Goal: Task Accomplishment & Management: Complete application form

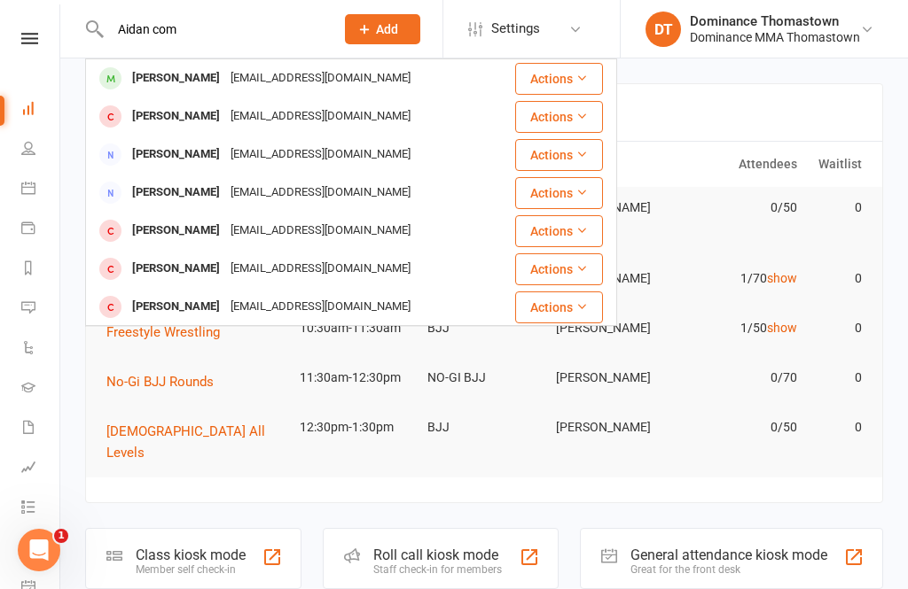
type input "Aidan com"
click at [307, 72] on div "[EMAIL_ADDRESS][DOMAIN_NAME]" at bounding box center [320, 79] width 191 height 26
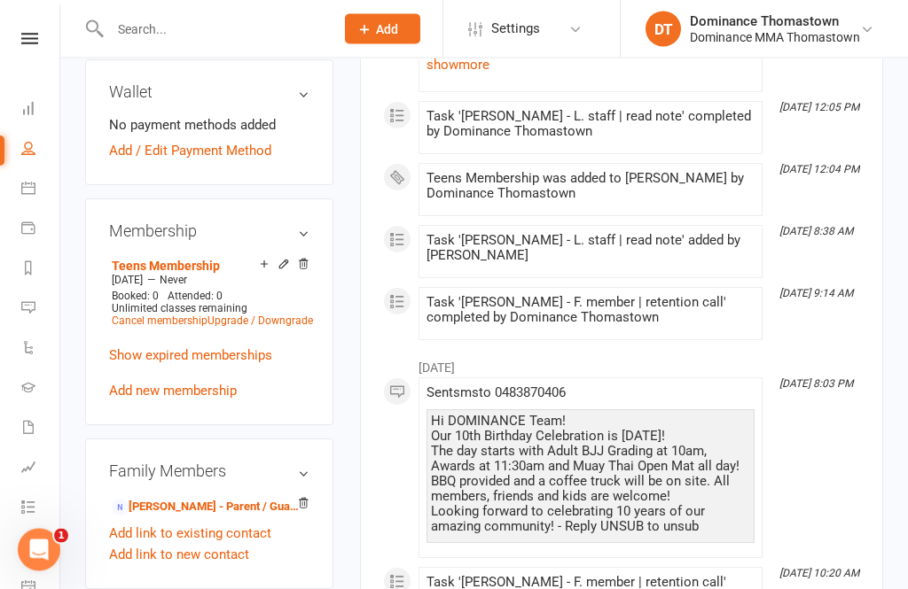
scroll to position [851, 0]
click at [254, 498] on link "[PERSON_NAME] - Parent / Guardian" at bounding box center [206, 507] width 189 height 19
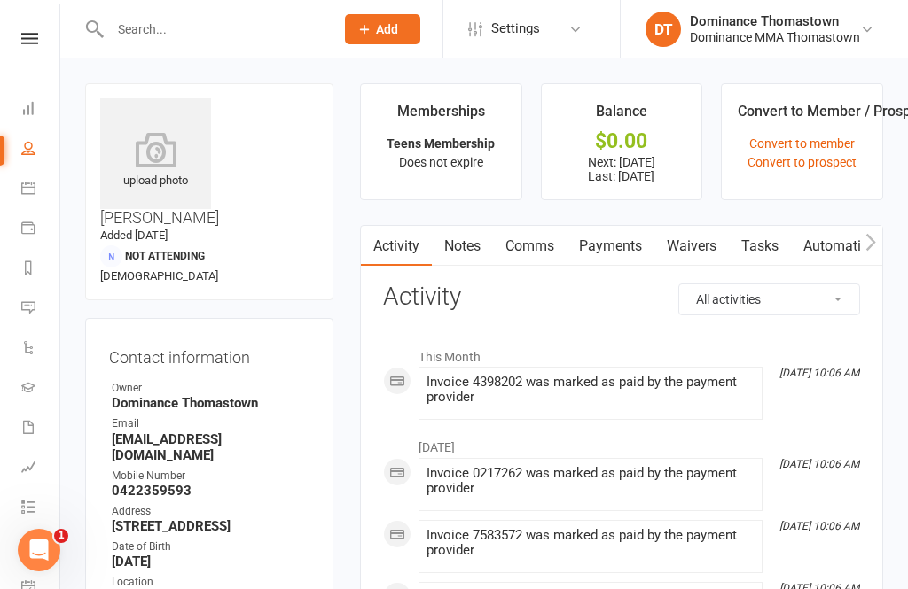
click at [707, 238] on link "Waivers" at bounding box center [691, 246] width 74 height 41
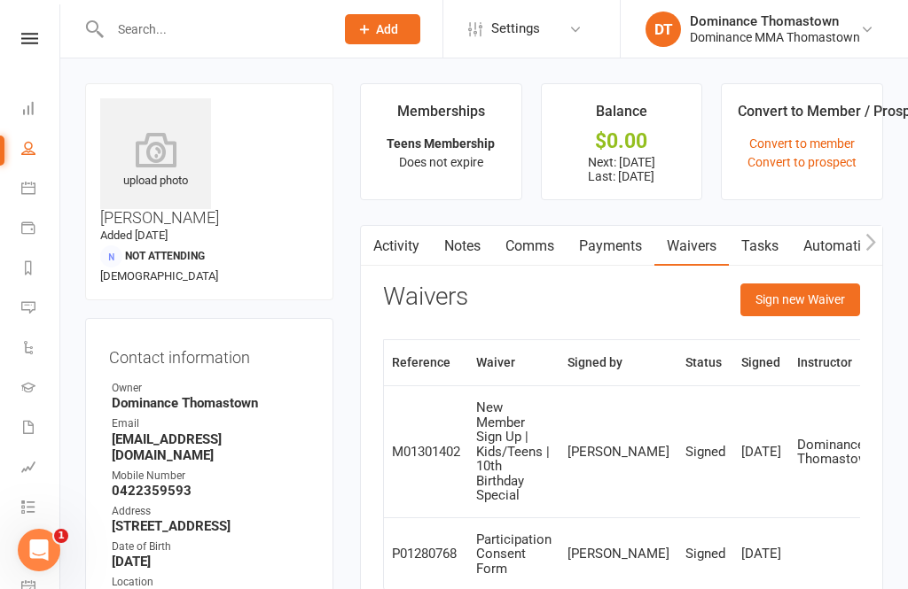
click at [796, 294] on button "Sign new Waiver" at bounding box center [800, 300] width 120 height 32
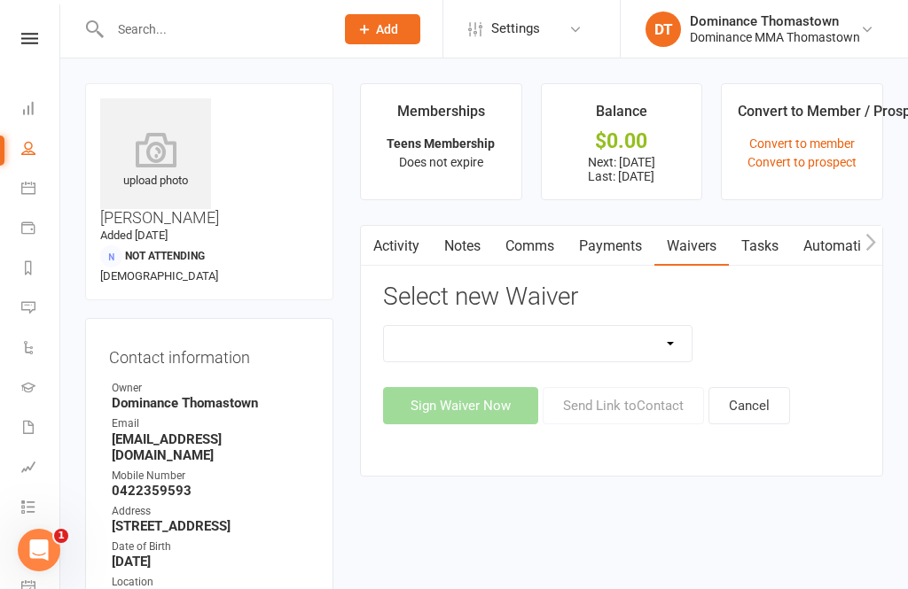
click at [631, 342] on select "Member | Cancellation | Adults Member | Cancellation | Kids/Teens Member | Inju…" at bounding box center [538, 343] width 308 height 35
select select "8155"
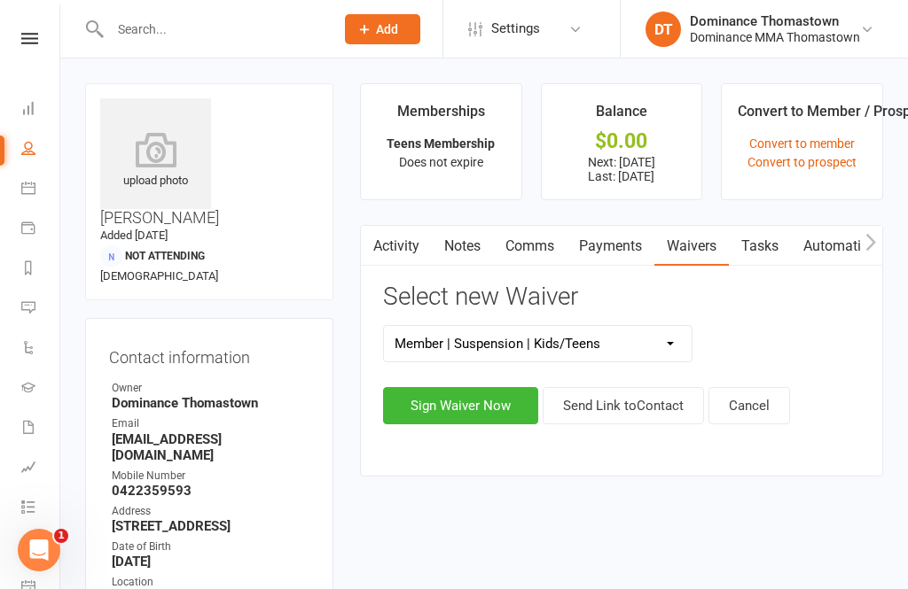
click at [480, 413] on button "Sign Waiver Now" at bounding box center [460, 405] width 155 height 37
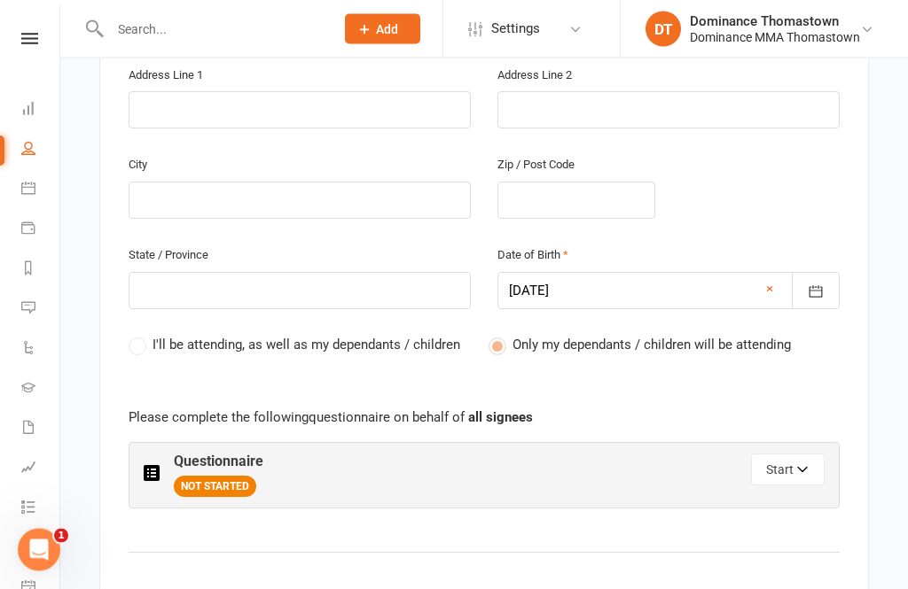
scroll to position [703, 0]
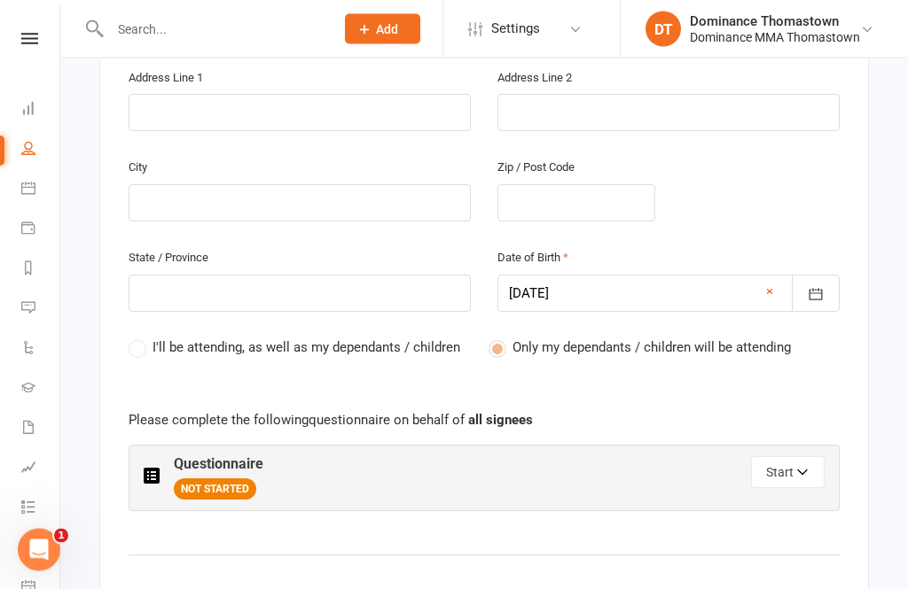
click at [254, 480] on span "NOT STARTED" at bounding box center [215, 490] width 82 height 21
click at [799, 470] on icon "button" at bounding box center [803, 476] width 12 height 12
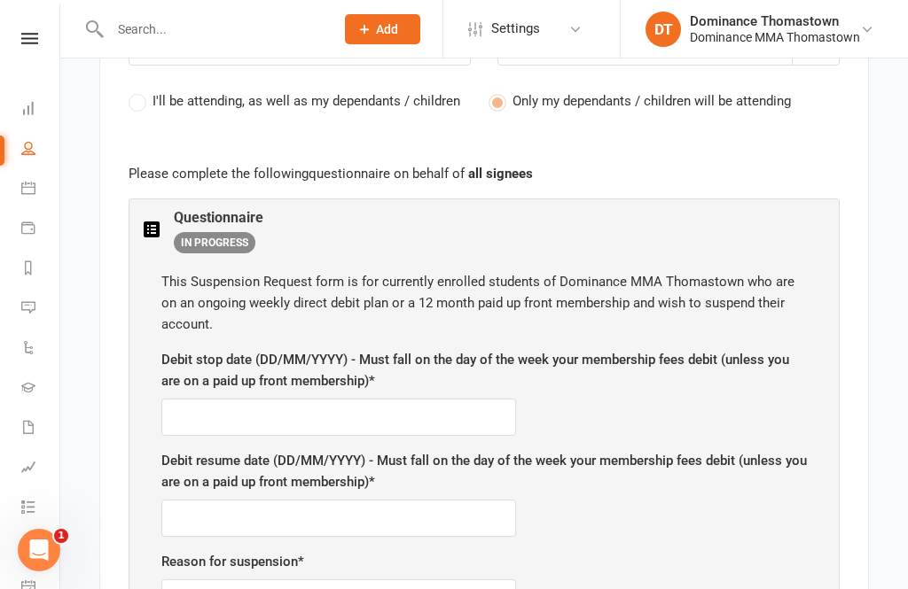
scroll to position [957, 0]
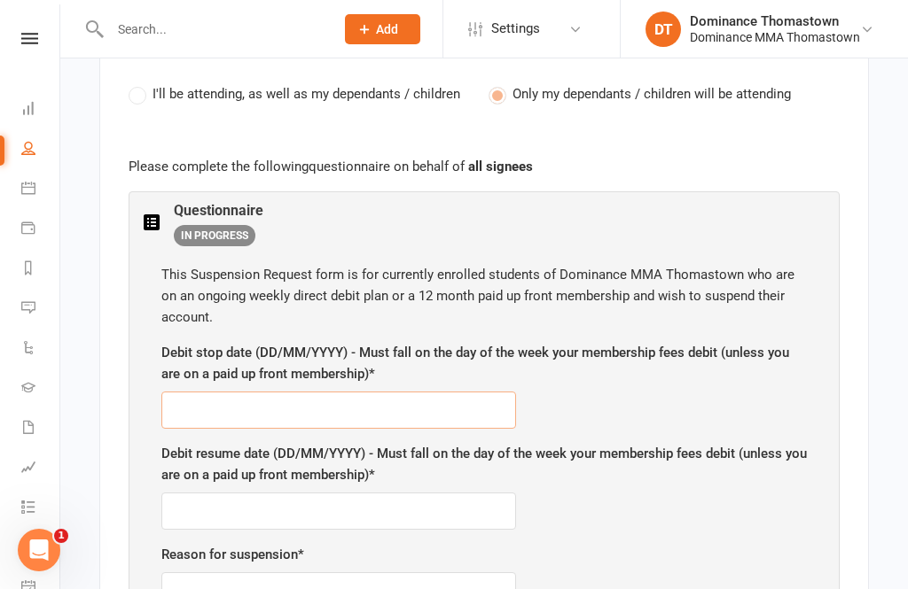
click at [391, 392] on input "text" at bounding box center [338, 410] width 355 height 37
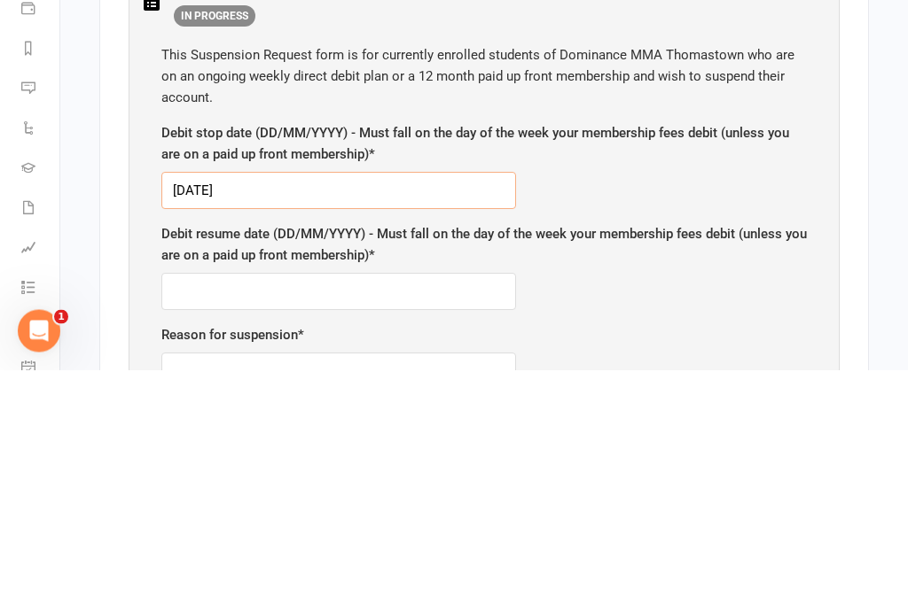
type input "[DATE]"
click at [398, 493] on input "text" at bounding box center [338, 511] width 355 height 37
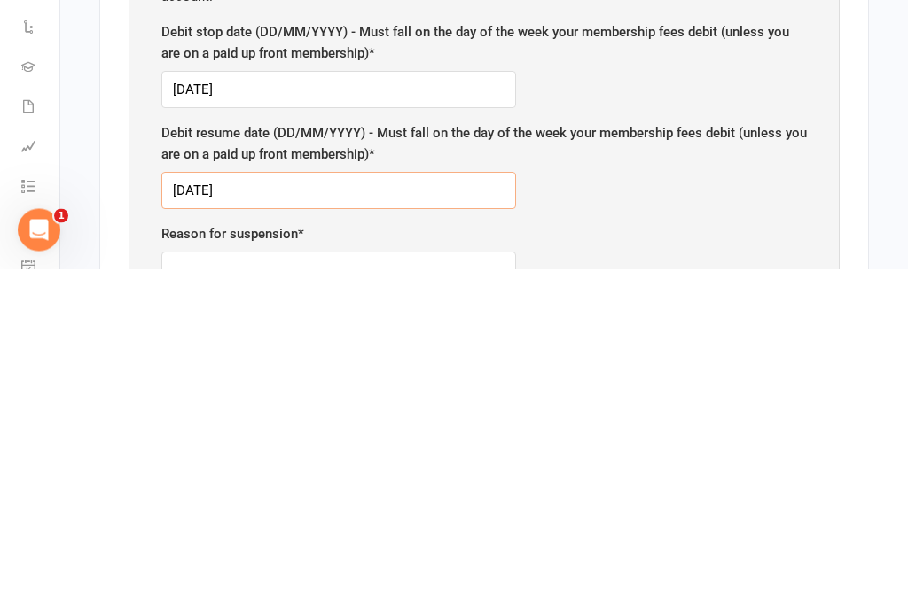
type input "[DATE]"
click at [424, 573] on input "text" at bounding box center [338, 591] width 355 height 37
type input "Exams"
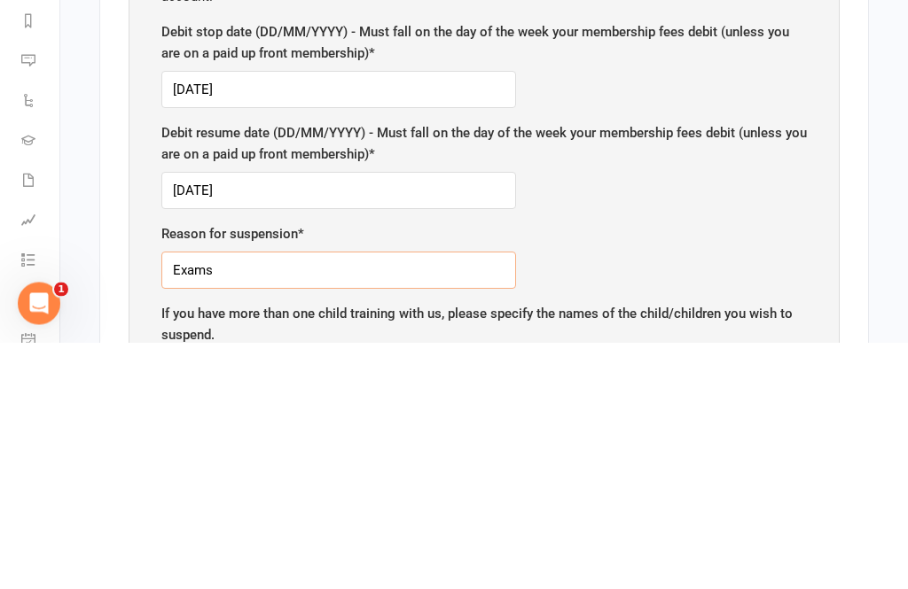
scroll to position [1031, 0]
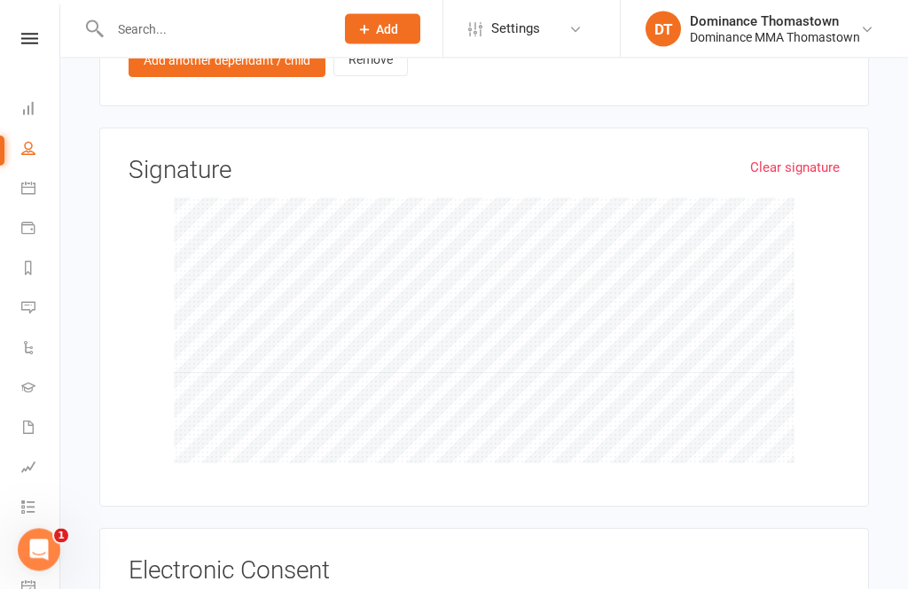
scroll to position [1797, 0]
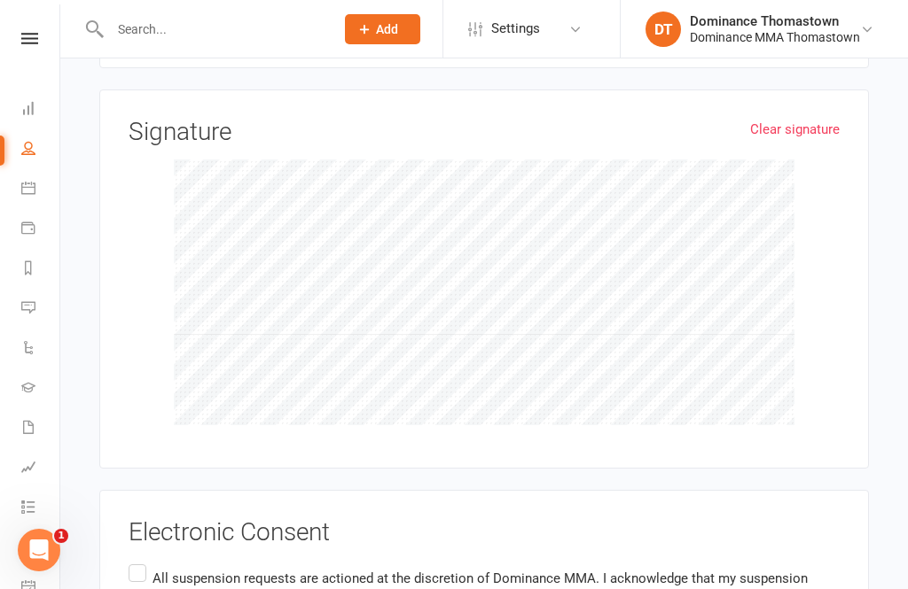
click at [136, 561] on input "All suspension requests are actioned at the discretion of Dominance MMA. I ackn…" at bounding box center [135, 561] width 12 height 0
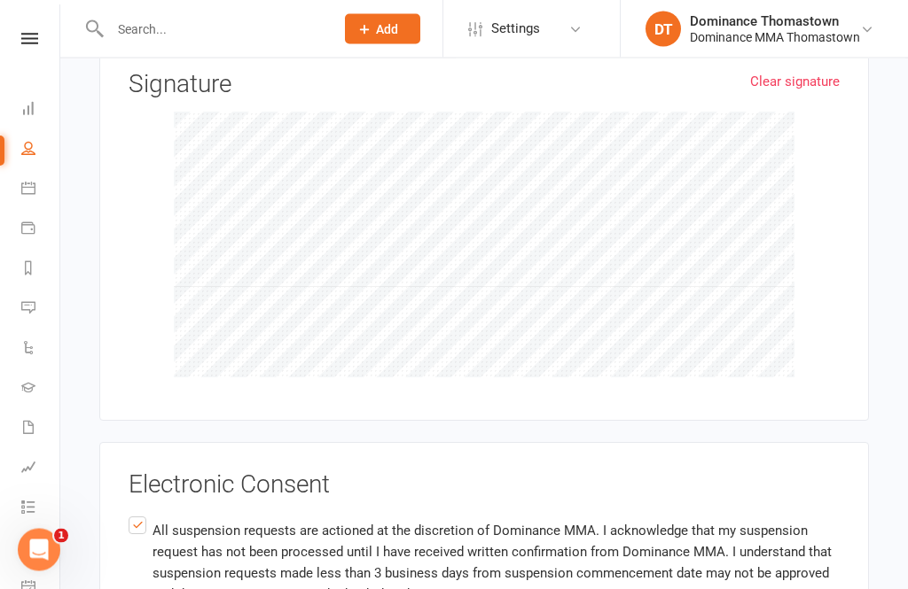
scroll to position [1938, 0]
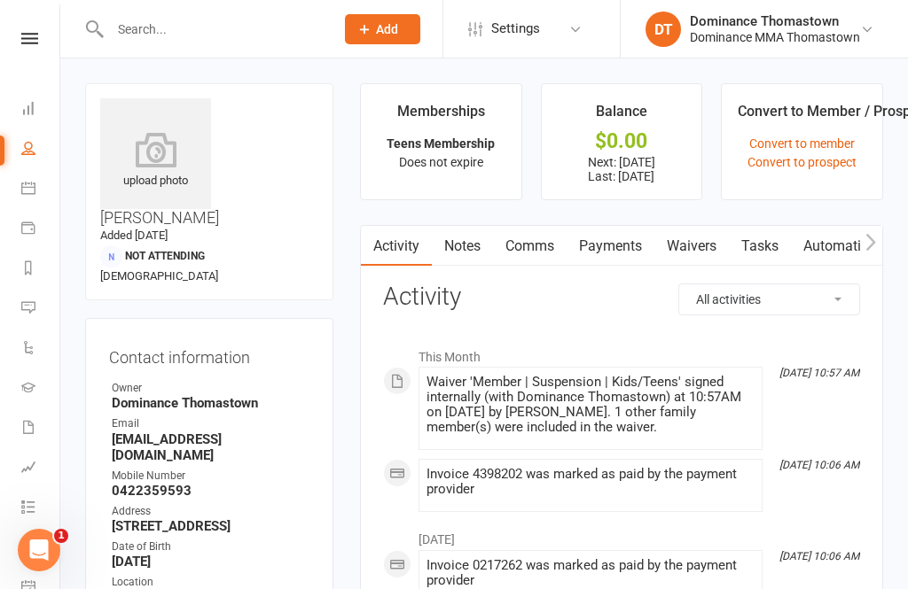
scroll to position [57, 0]
